Goal: Book appointment/travel/reservation

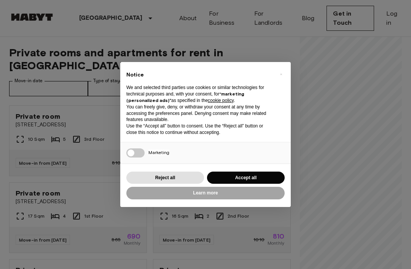
click at [256, 175] on button "Accept all" at bounding box center [246, 178] width 78 height 13
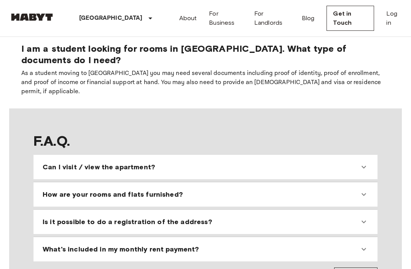
scroll to position [672, 0]
click at [357, 217] on div "Is it possible to do a registration of the address?" at bounding box center [201, 221] width 317 height 9
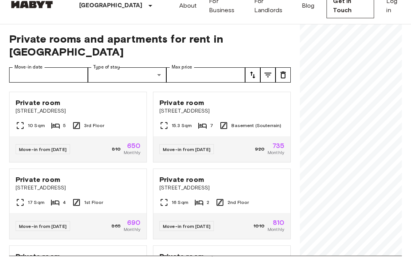
scroll to position [14, 0]
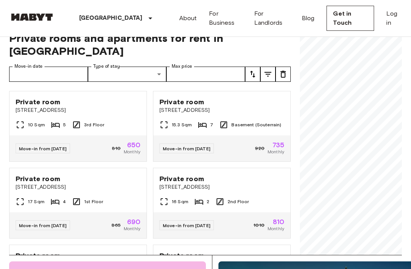
click at [117, 168] on div "Private room Romanstraße 28" at bounding box center [78, 182] width 137 height 29
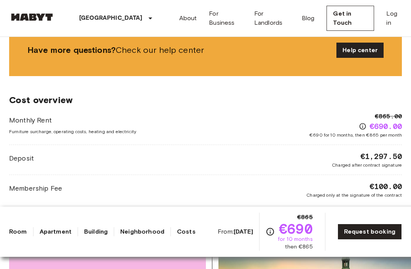
scroll to position [604, 0]
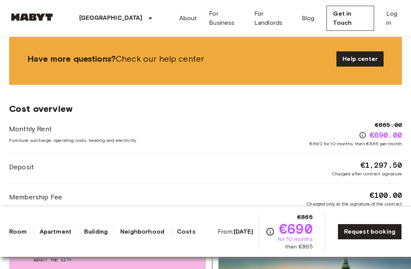
click at [350, 240] on link "Request booking" at bounding box center [370, 232] width 64 height 16
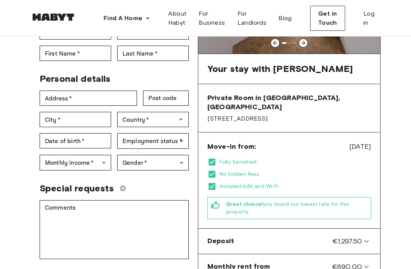
scroll to position [116, 0]
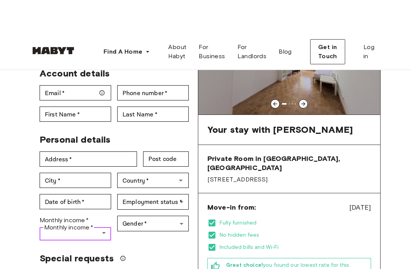
scroll to position [0, 0]
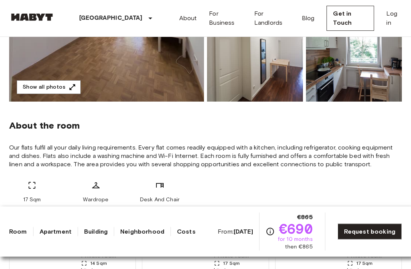
scroll to position [207, 0]
